Goal: Find specific page/section: Find specific page/section

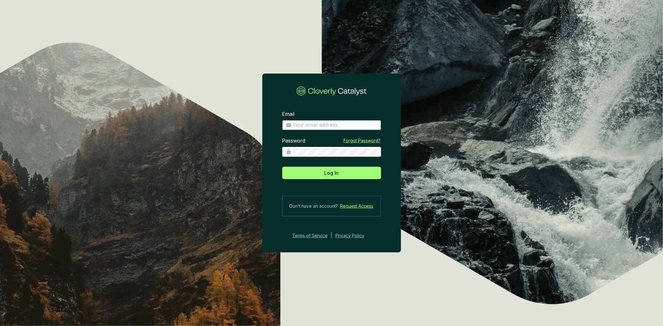
click at [335, 127] on input "Email" at bounding box center [335, 125] width 85 height 7
type input "amelia@bioforestal.mx"
click at [343, 148] on span at bounding box center [331, 152] width 99 height 10
click at [282, 167] on button "Log In" at bounding box center [331, 173] width 99 height 12
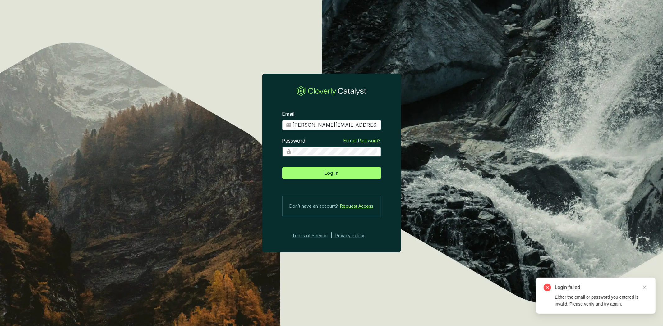
click at [273, 148] on section "Email amelia@bioforestal.mx Password Forgot Password? Log In Don’t have an acco…" at bounding box center [331, 175] width 139 height 148
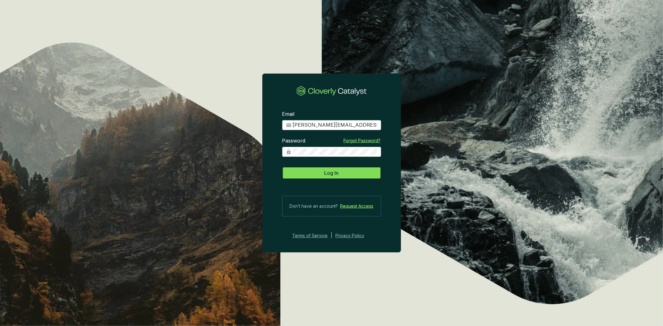
click at [307, 175] on button "Log In" at bounding box center [331, 173] width 99 height 12
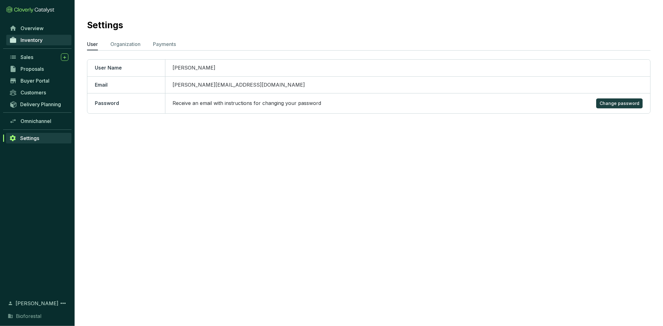
click at [22, 37] on span "Inventory" at bounding box center [32, 40] width 22 height 6
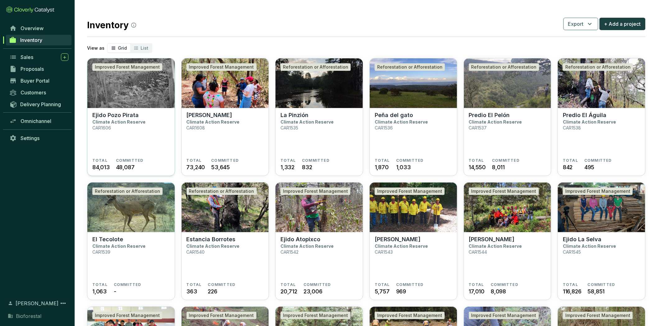
click at [148, 117] on section "Ejido Pozo Pirata Climate Action Reserve CAR1606" at bounding box center [130, 135] width 77 height 46
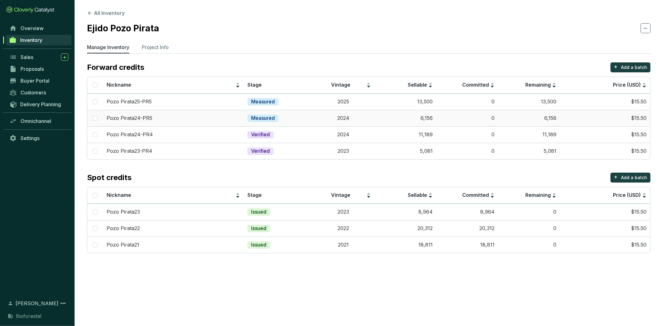
click at [367, 116] on td "2024" at bounding box center [343, 118] width 62 height 16
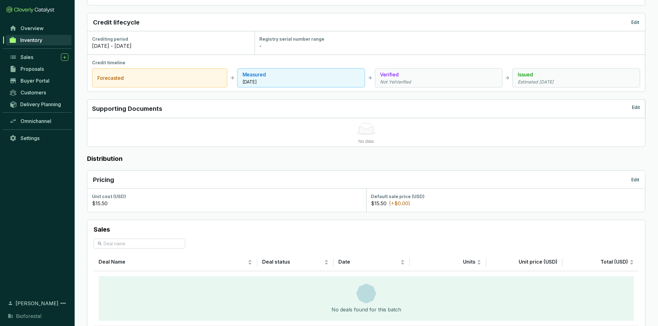
scroll to position [258, 0]
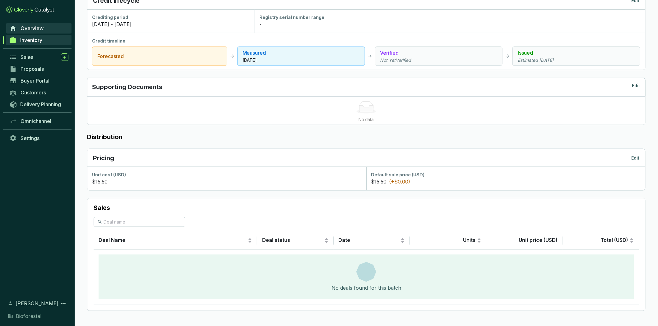
click at [44, 30] on link "Overview" at bounding box center [38, 28] width 65 height 11
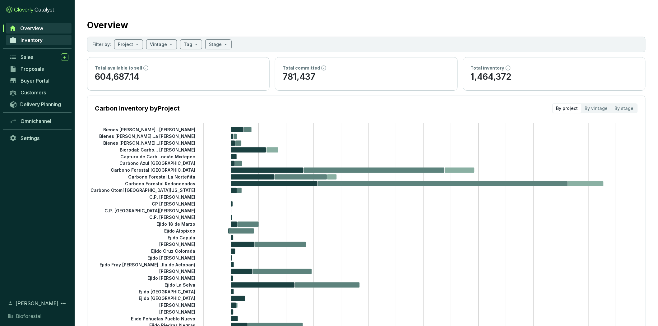
click at [42, 35] on link "Inventory" at bounding box center [38, 40] width 65 height 11
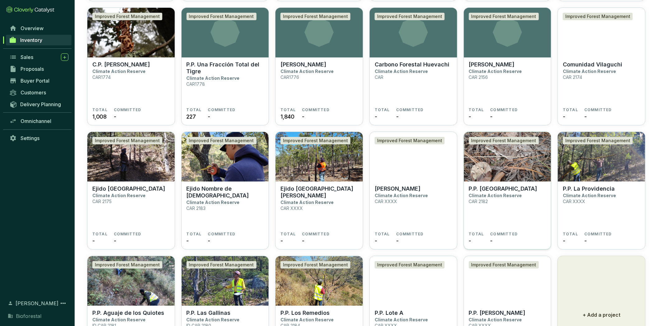
scroll to position [1018, 0]
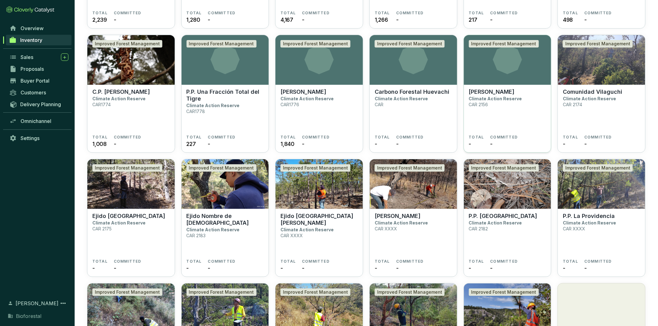
click at [513, 120] on section "Ejido Huevachi Climate Action Reserve CAR 2156" at bounding box center [507, 112] width 77 height 46
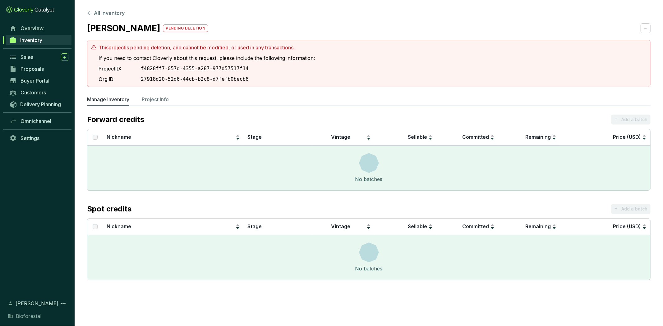
click at [646, 25] on section "Ejido Huevachi pending deletion" at bounding box center [368, 28] width 563 height 13
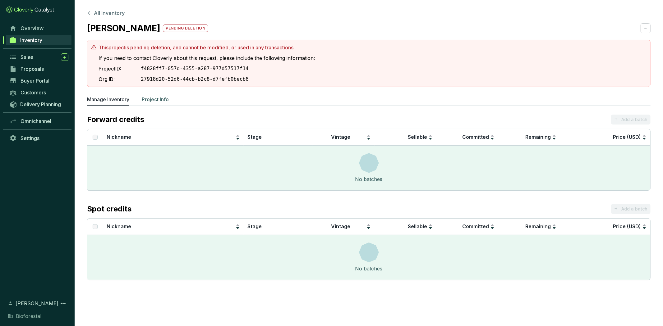
drag, startPoint x: 205, startPoint y: 121, endPoint x: 167, endPoint y: 102, distance: 43.2
click at [206, 121] on div "Forward credits + Add a batch" at bounding box center [368, 120] width 563 height 10
click at [166, 103] on p "Project Info" at bounding box center [155, 99] width 27 height 7
